Goal: Task Accomplishment & Management: Manage account settings

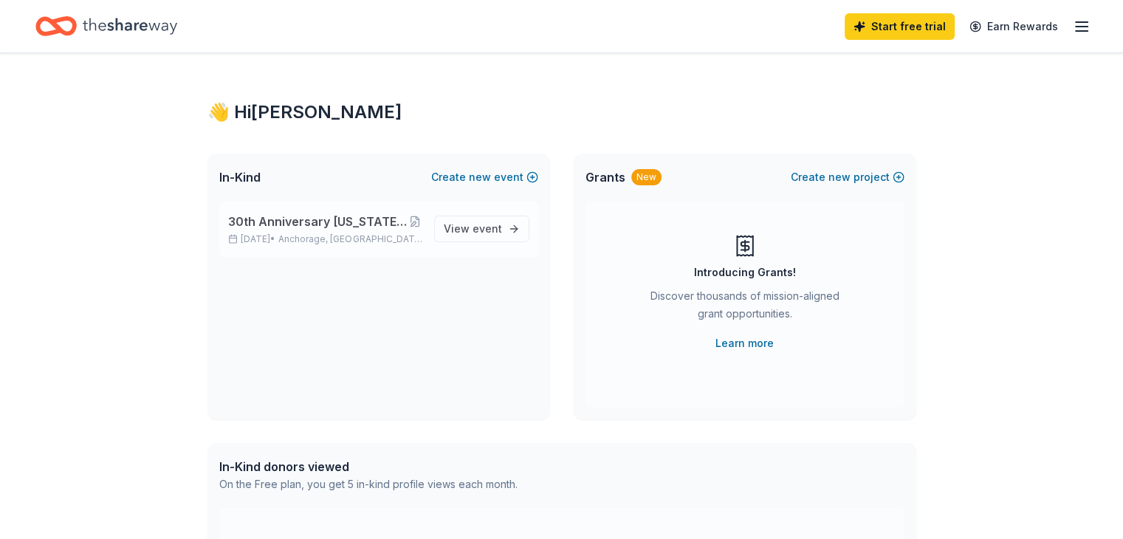
click at [313, 222] on span "30th Anniversary [US_STATE] [DEMOGRAPHIC_DATA] Cultural Gala" at bounding box center [318, 222] width 181 height 18
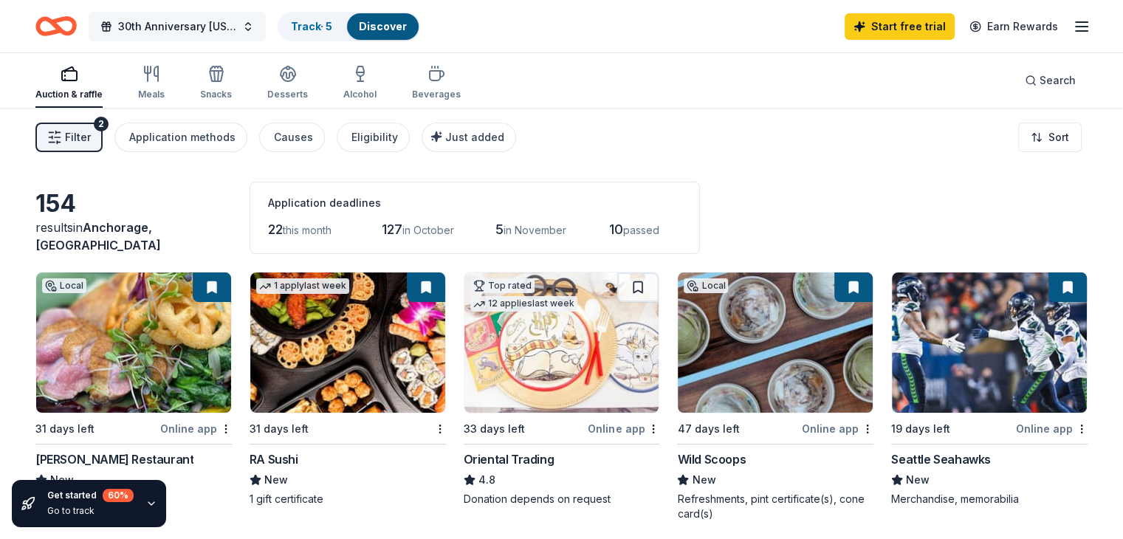
click at [147, 31] on span "30th Anniversary [US_STATE] [DEMOGRAPHIC_DATA] Cultural Gala" at bounding box center [177, 27] width 118 height 18
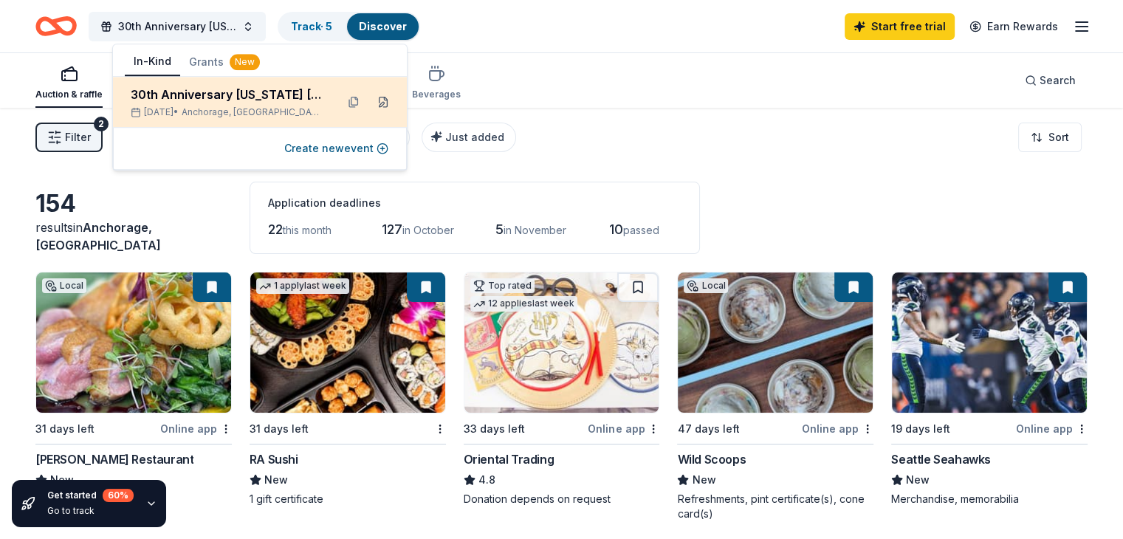
click at [378, 101] on button at bounding box center [383, 102] width 24 height 24
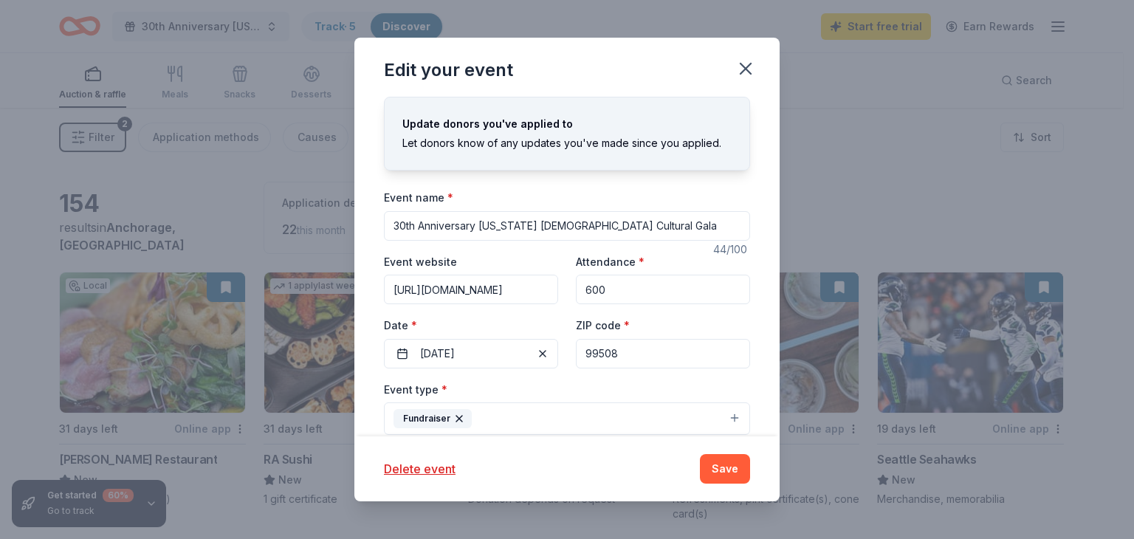
click at [402, 225] on input "30th Anniversary [US_STATE] [DEMOGRAPHIC_DATA] Cultural Gala" at bounding box center [567, 226] width 366 height 30
type input "20th Anniversary [US_STATE] [DEMOGRAPHIC_DATA] Cultural Gala"
click at [733, 465] on button "Save" at bounding box center [725, 469] width 50 height 30
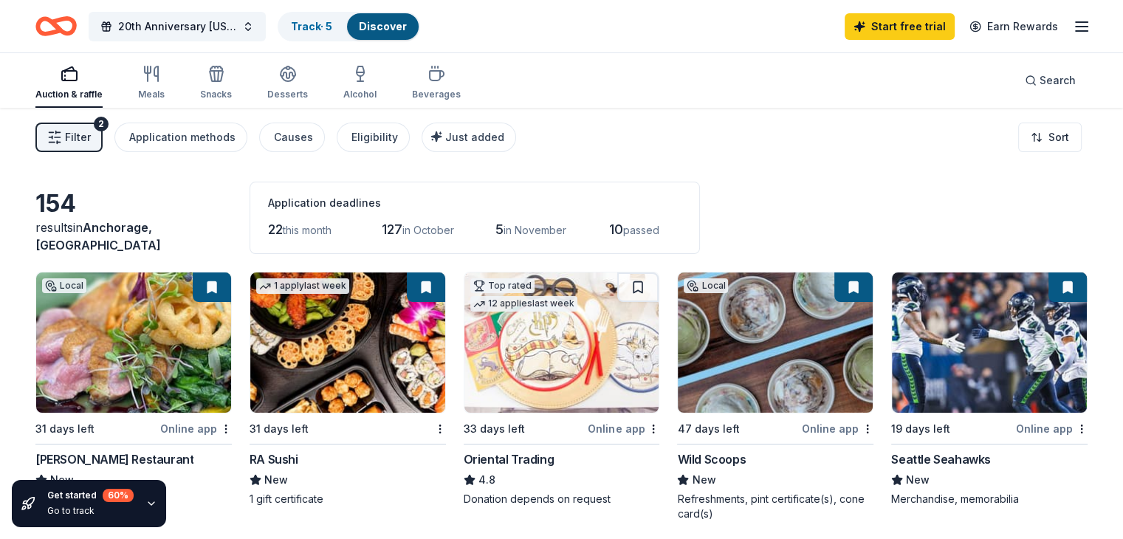
click at [321, 24] on link "Track · 5" at bounding box center [311, 26] width 41 height 13
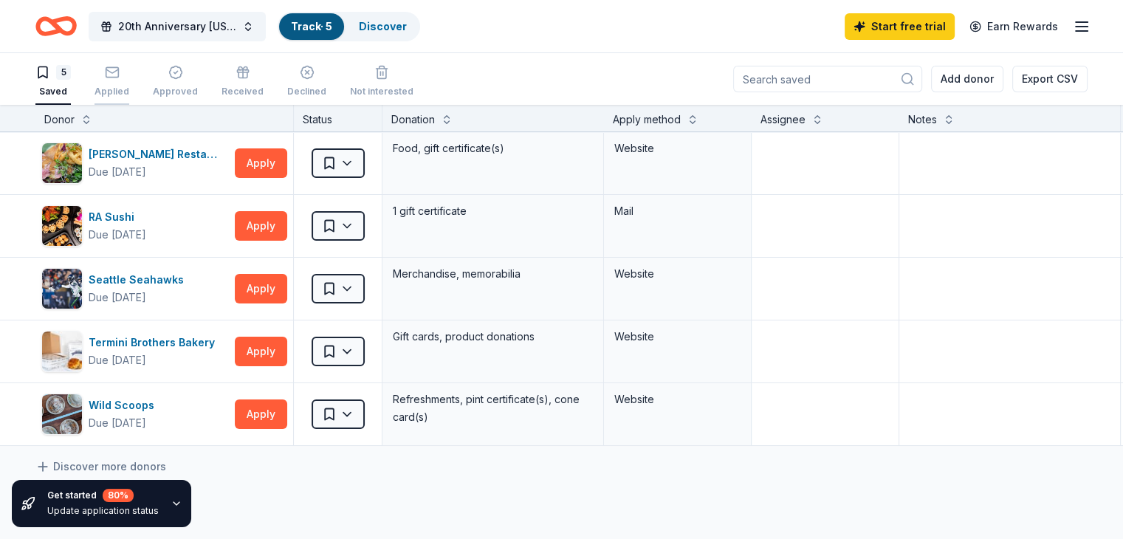
click at [120, 78] on icon "button" at bounding box center [112, 72] width 15 height 15
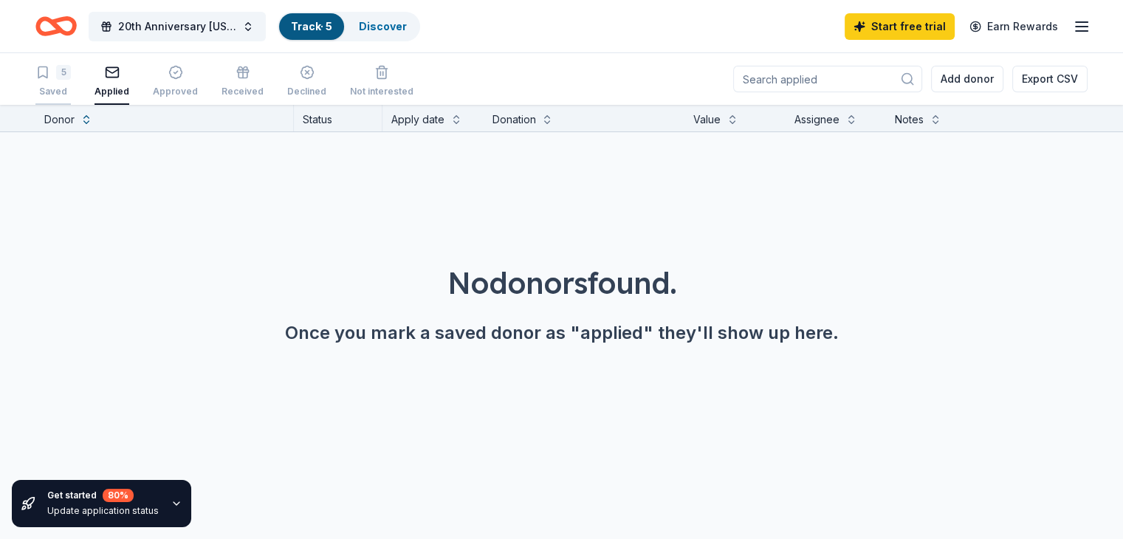
click at [71, 78] on div "5" at bounding box center [52, 72] width 35 height 15
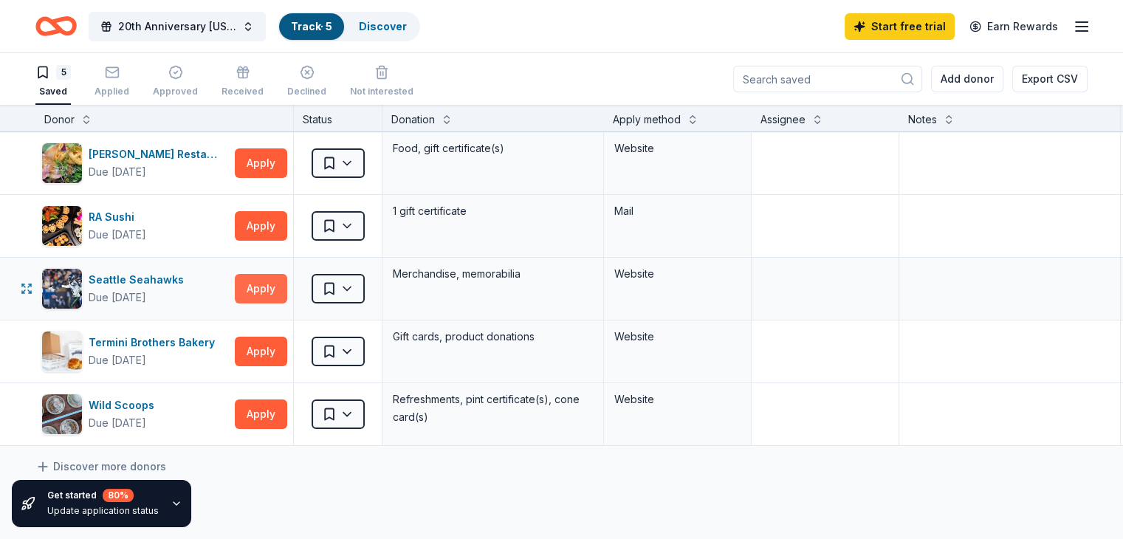
click at [286, 284] on button "Apply" at bounding box center [261, 289] width 52 height 30
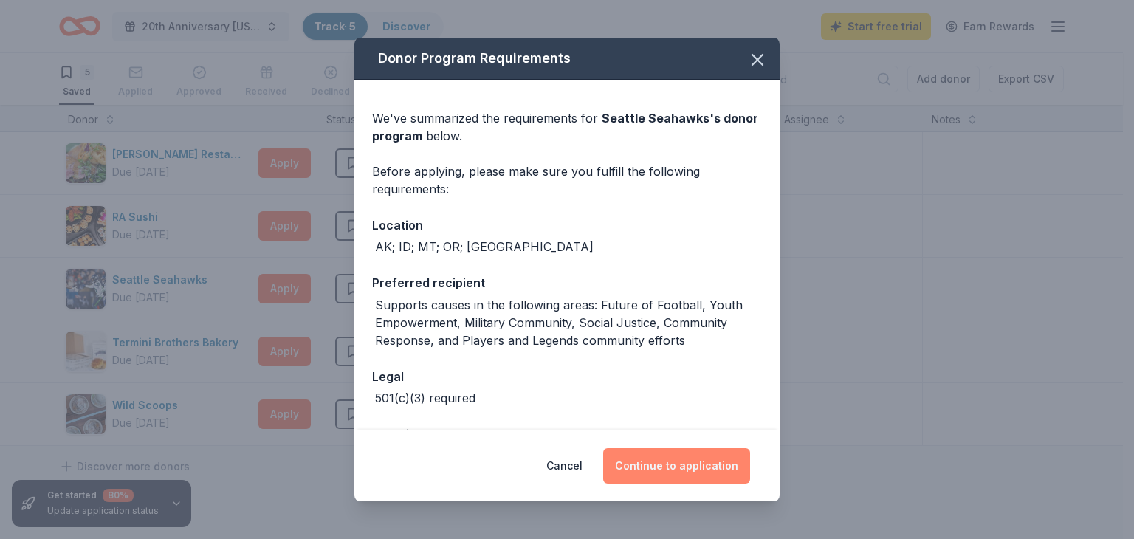
click at [669, 469] on button "Continue to application" at bounding box center [676, 465] width 147 height 35
